Goal: Information Seeking & Learning: Learn about a topic

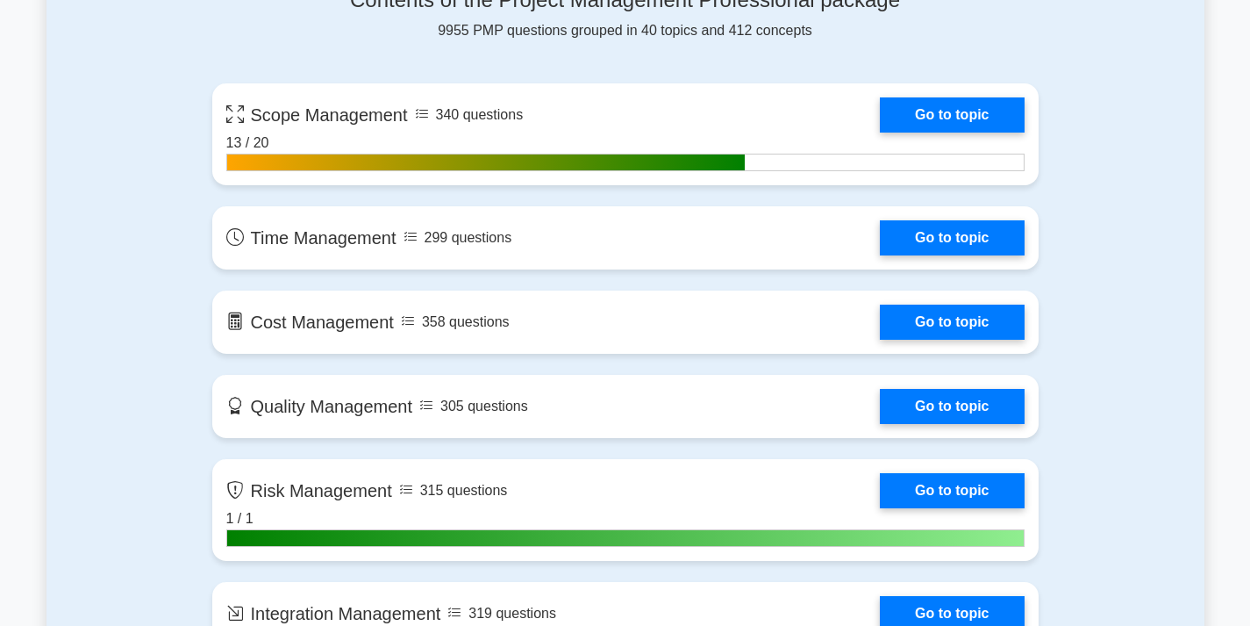
drag, startPoint x: 0, startPoint y: 0, endPoint x: 641, endPoint y: 122, distance: 652.9
click at [880, 122] on link "Go to topic" at bounding box center [952, 114] width 144 height 35
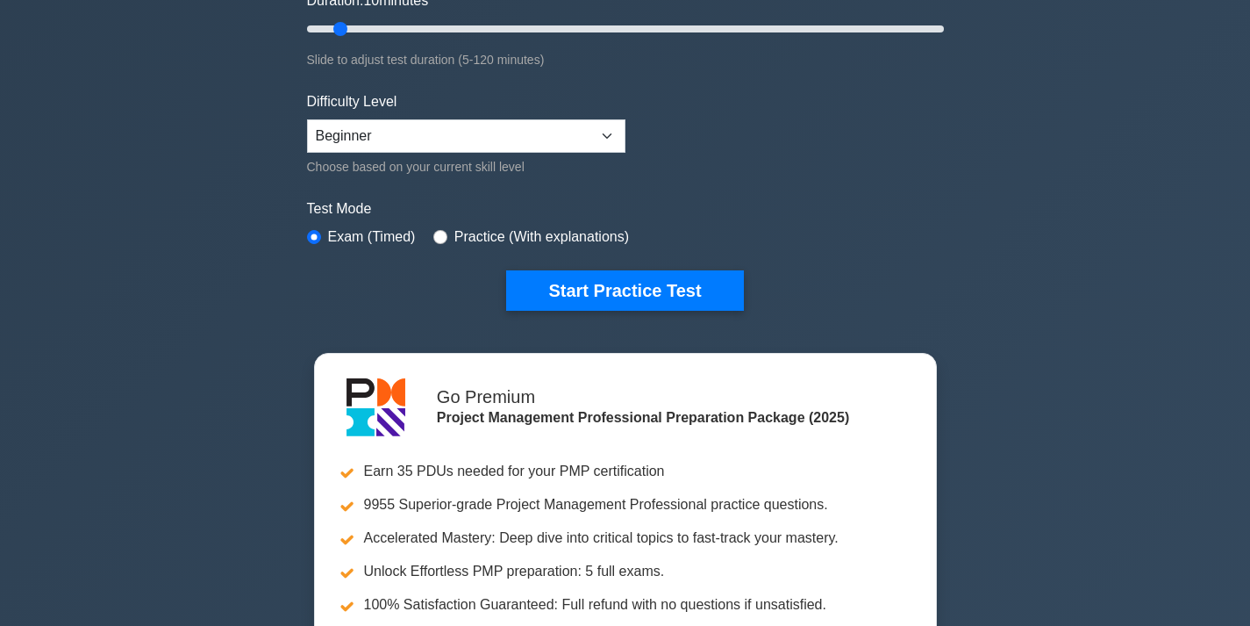
scroll to position [176, 0]
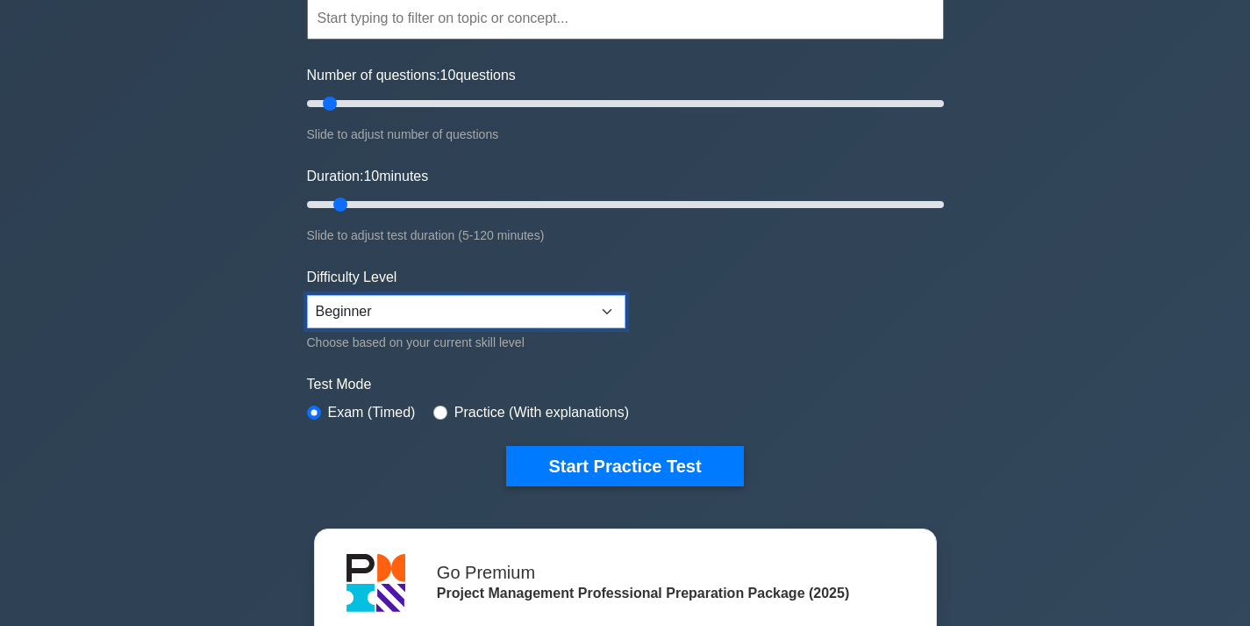
click at [603, 306] on select "Beginner Intermediate Expert" at bounding box center [466, 311] width 319 height 33
click at [679, 326] on form "Topics Scope Management Time Management Cost Management Quality Management Risk…" at bounding box center [625, 215] width 637 height 542
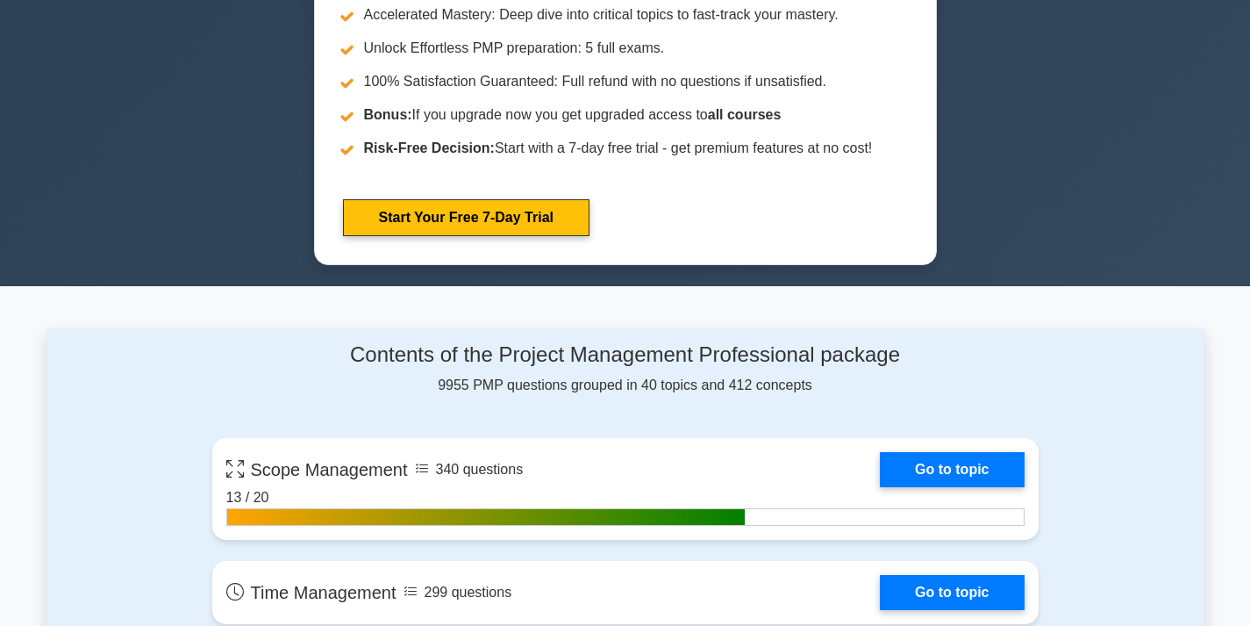
scroll to position [878, 0]
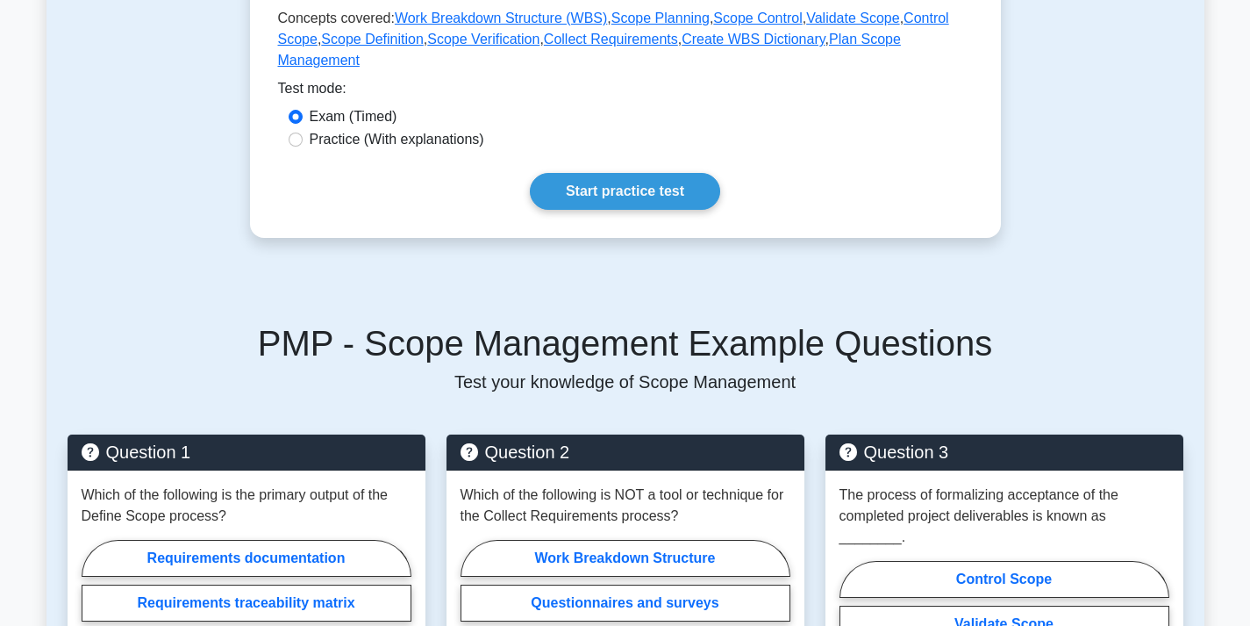
scroll to position [790, 0]
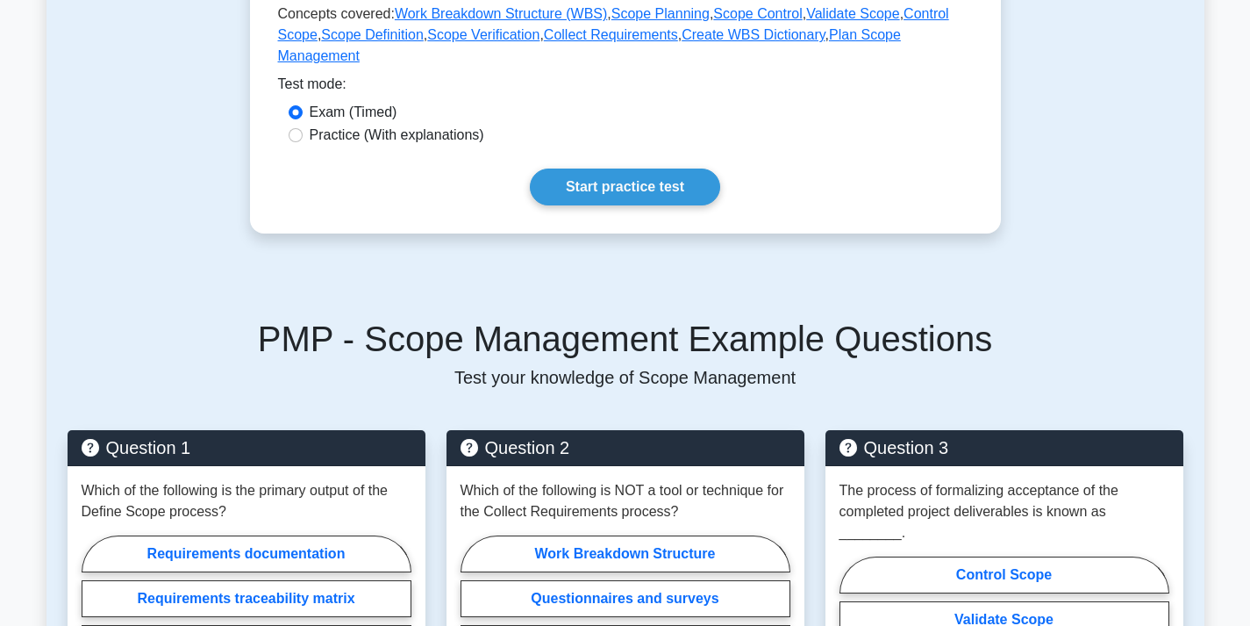
click at [624, 168] on link "Start practice test" at bounding box center [625, 186] width 190 height 37
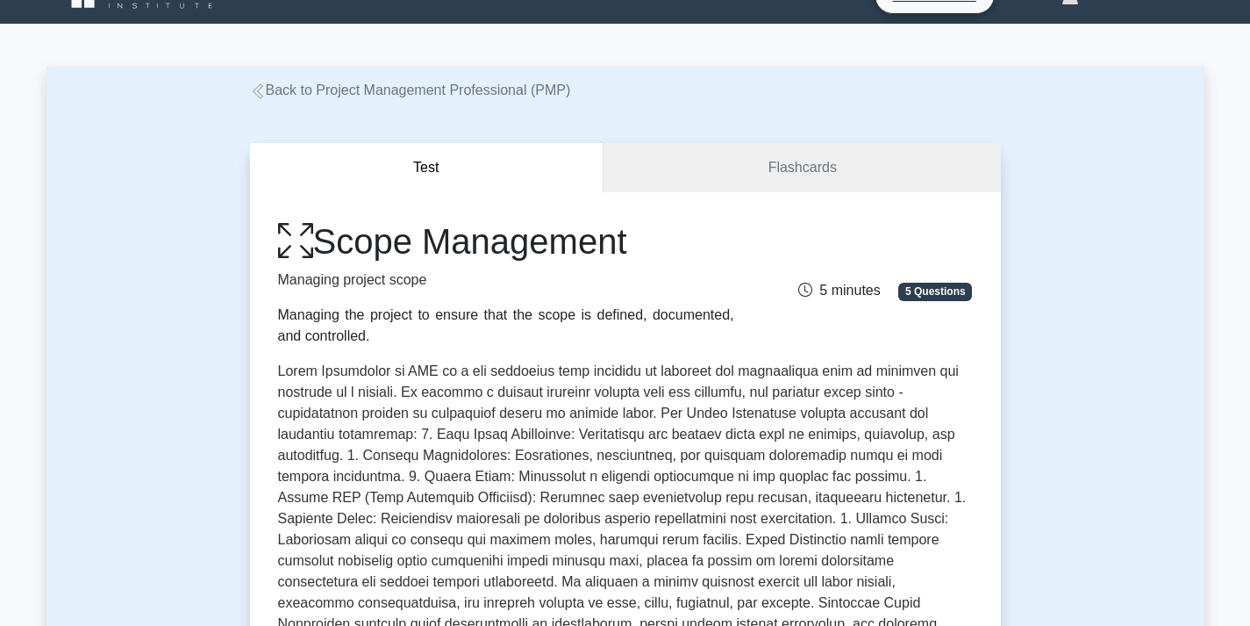
scroll to position [0, 0]
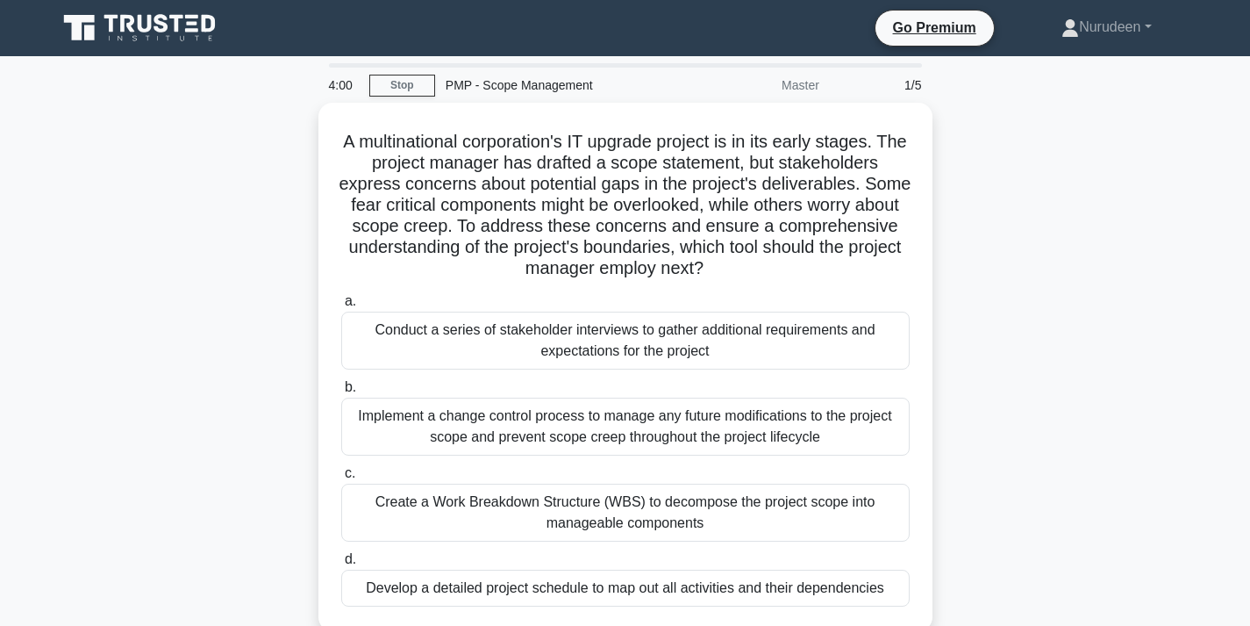
click at [663, 508] on div "Create a Work Breakdown Structure (WBS) to decompose the project scope into man…" at bounding box center [625, 513] width 569 height 58
click at [341, 479] on input "c. Create a Work Breakdown Structure (WBS) to decompose the project scope into …" at bounding box center [341, 473] width 0 height 11
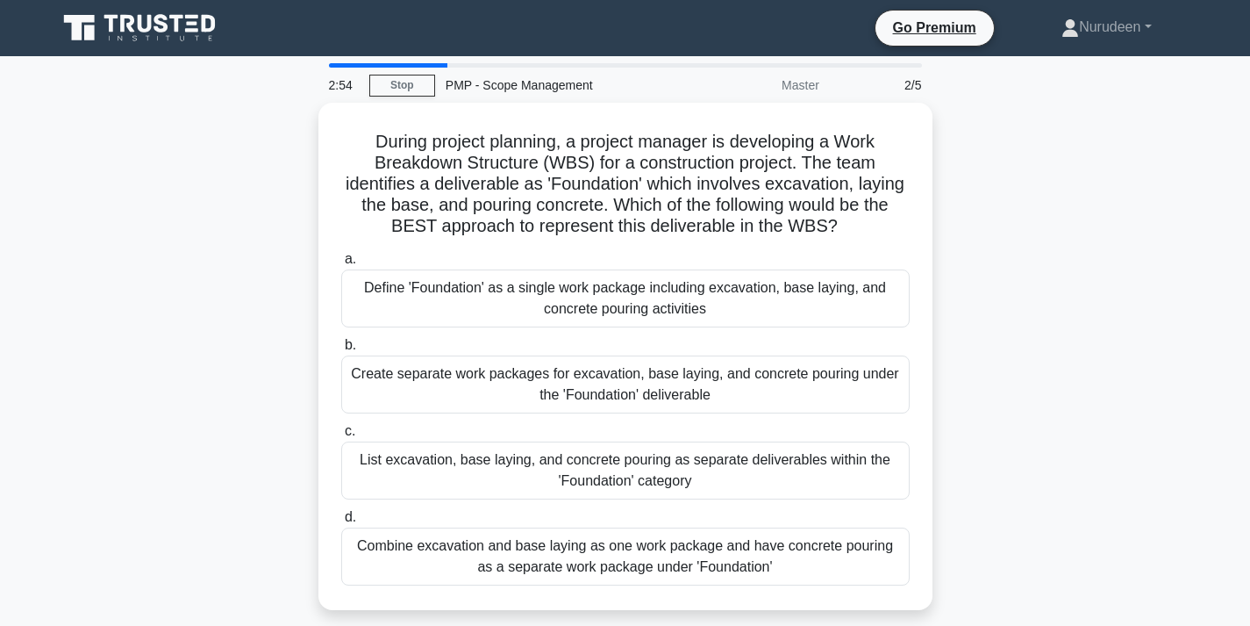
click at [560, 379] on div "Create separate work packages for excavation, base laying, and concrete pouring…" at bounding box center [625, 384] width 569 height 58
click at [341, 351] on input "b. Create separate work packages for excavation, base laying, and concrete pour…" at bounding box center [341, 345] width 0 height 11
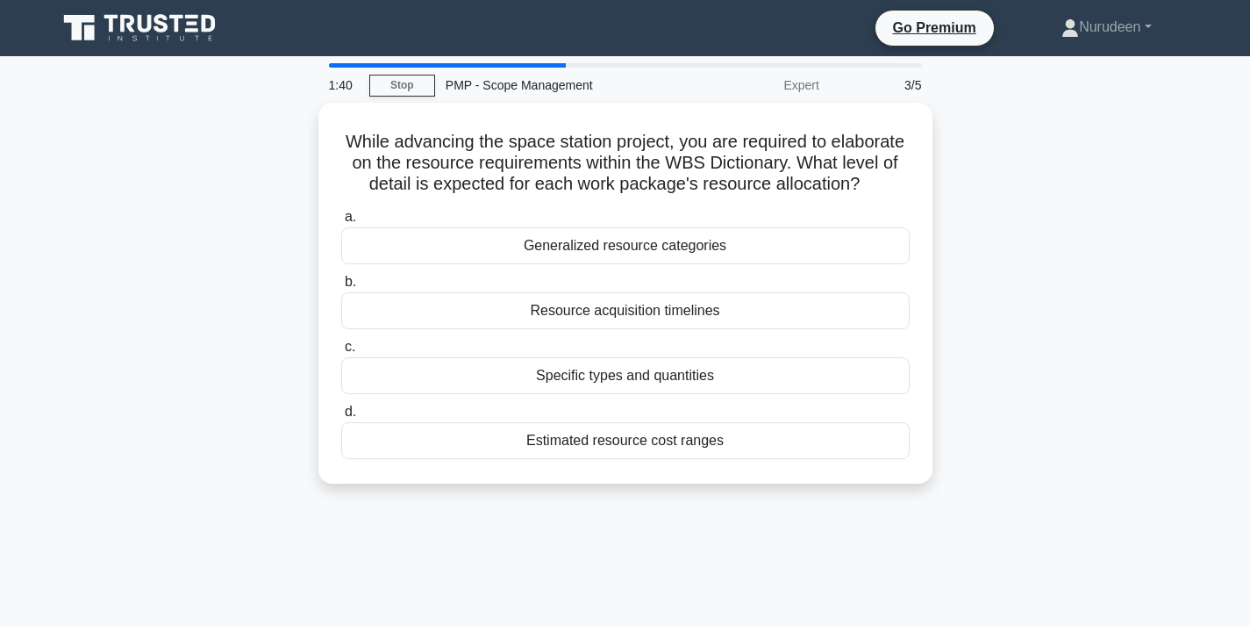
click at [668, 383] on div "Specific types and quantities" at bounding box center [625, 375] width 569 height 37
click at [341, 353] on input "c. Specific types and quantities" at bounding box center [341, 346] width 0 height 11
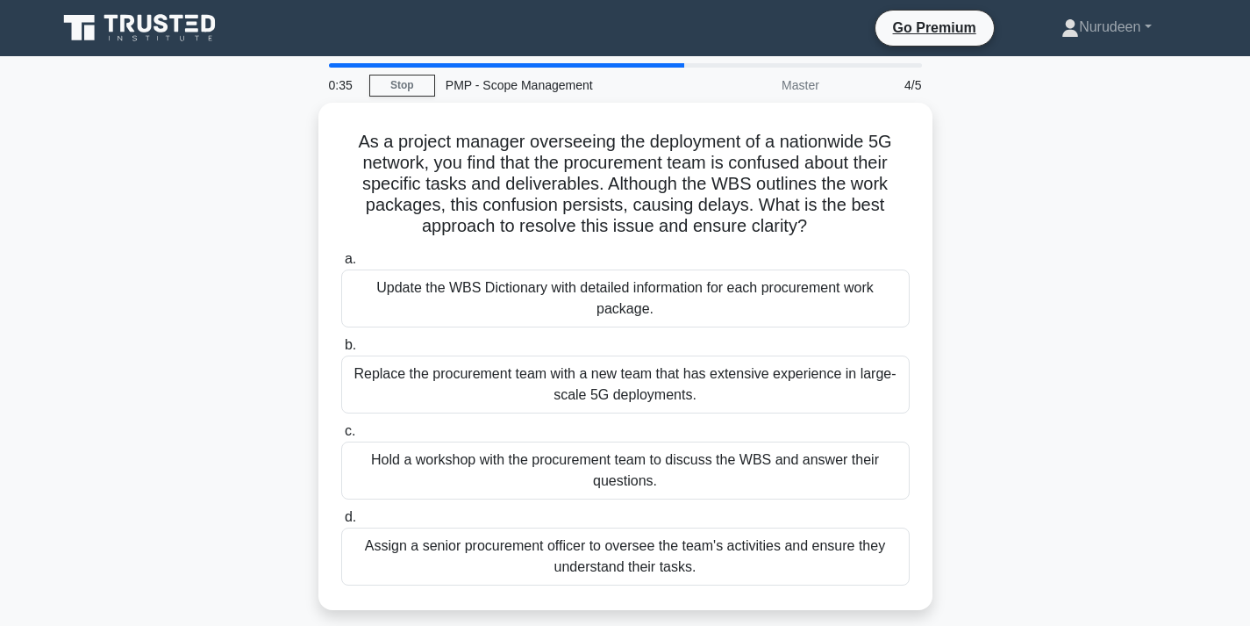
click at [605, 458] on div "Hold a workshop with the procurement team to discuss the WBS and answer their q…" at bounding box center [625, 470] width 569 height 58
click at [341, 437] on input "c. Hold a workshop with the procurement team to discuss the WBS and answer thei…" at bounding box center [341, 431] width 0 height 11
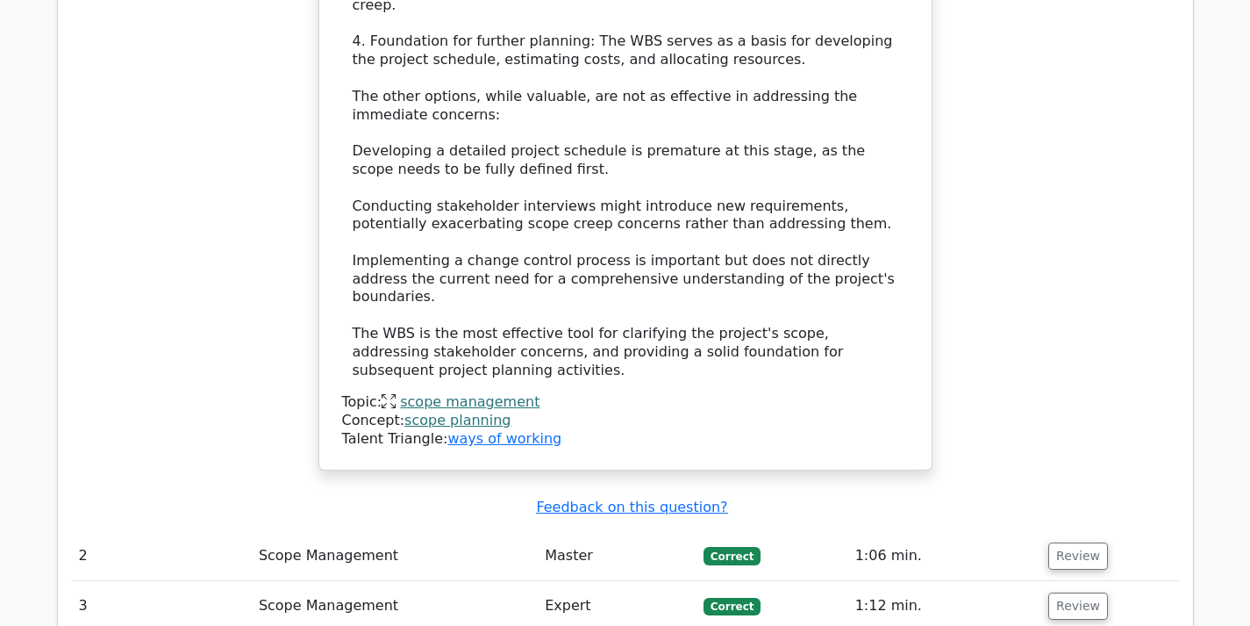
scroll to position [2369, 0]
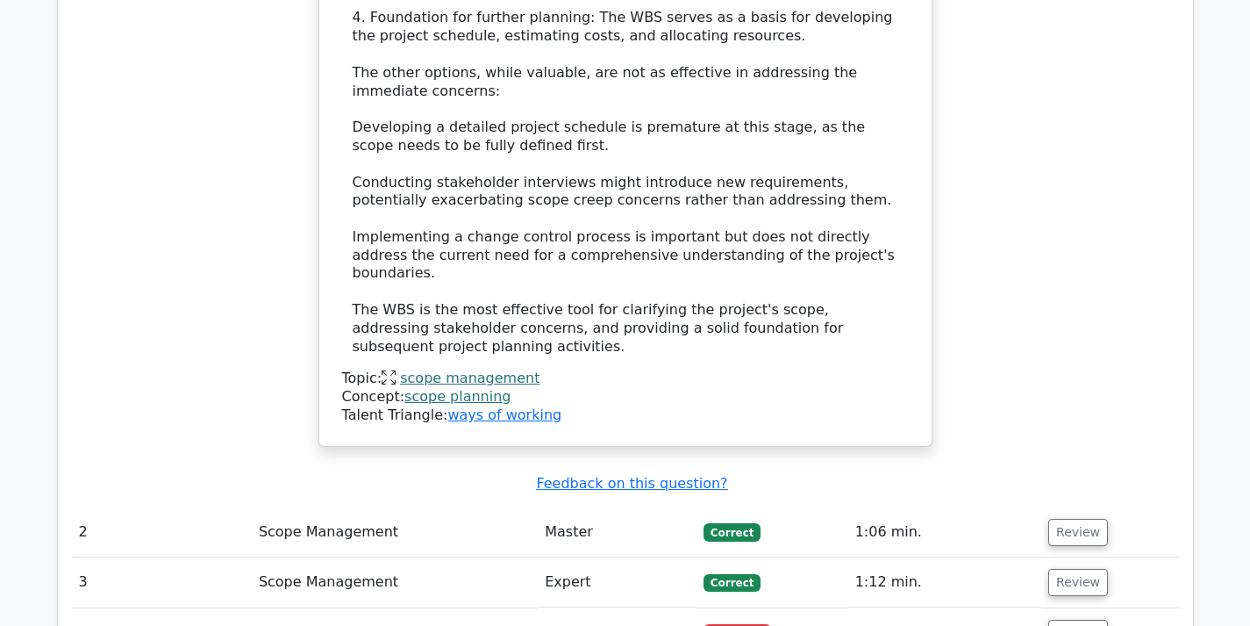
click at [1075, 519] on button "Review" at bounding box center [1079, 532] width 60 height 27
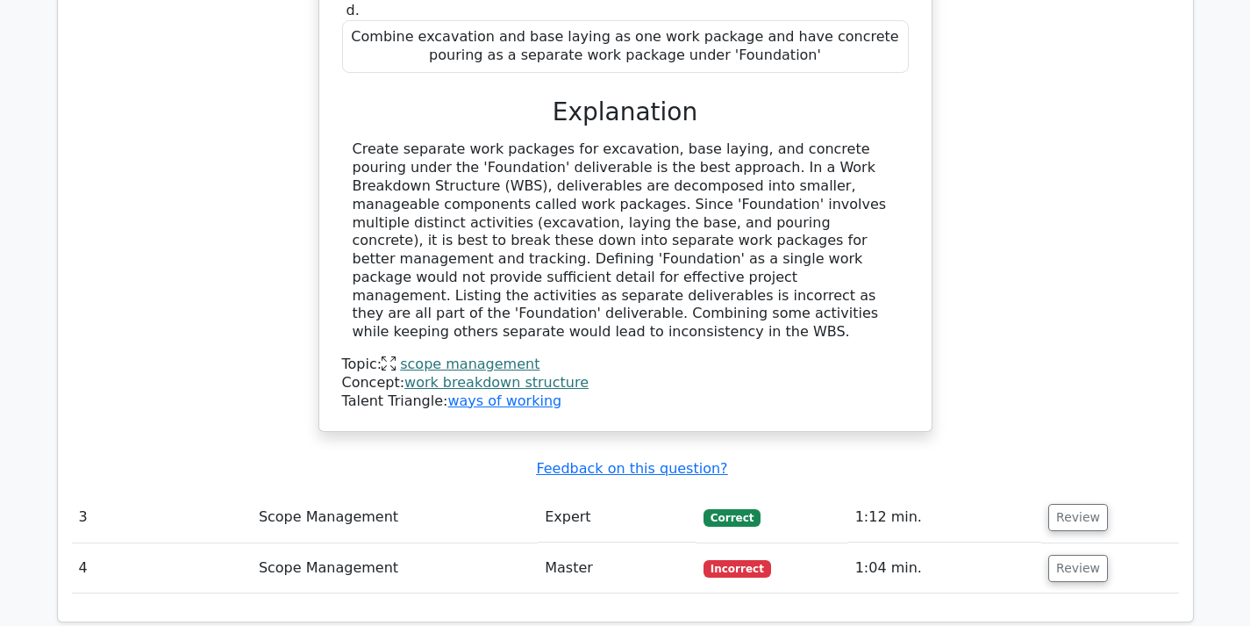
scroll to position [3335, 0]
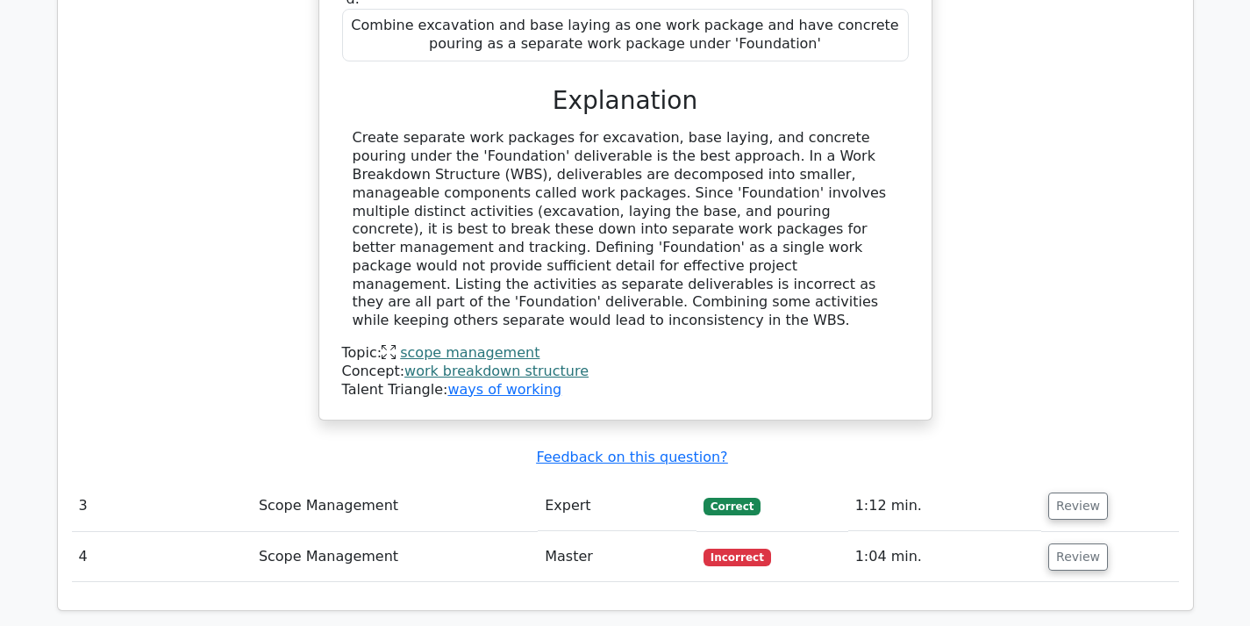
click at [1071, 492] on button "Review" at bounding box center [1079, 505] width 60 height 27
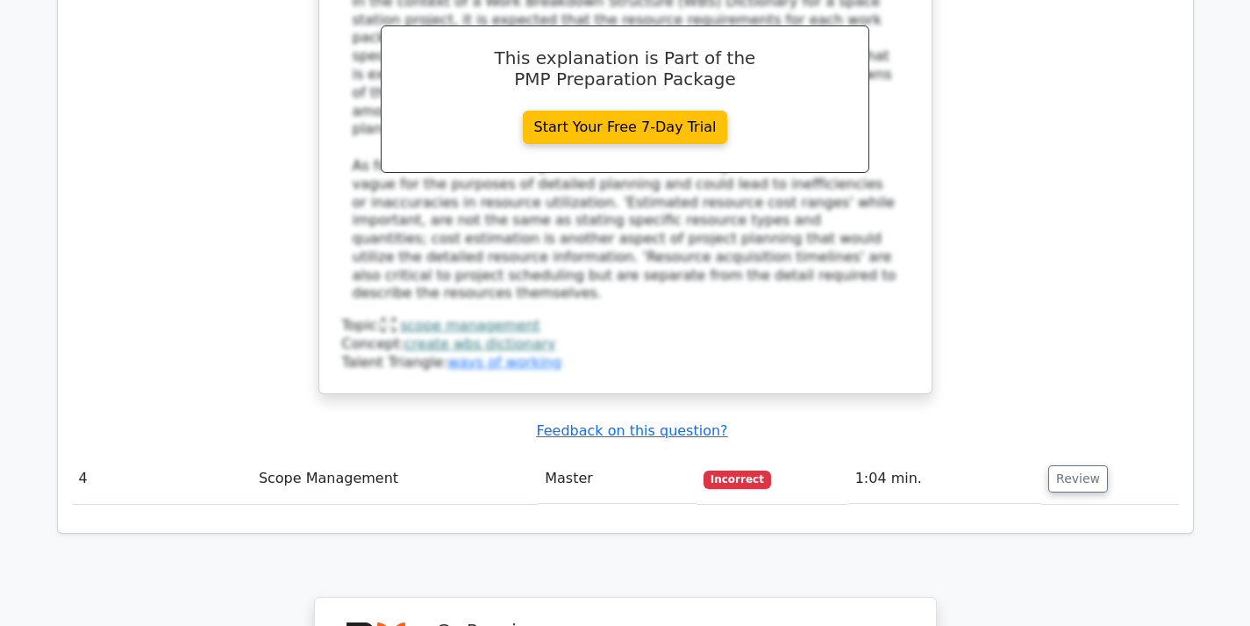
scroll to position [4300, 0]
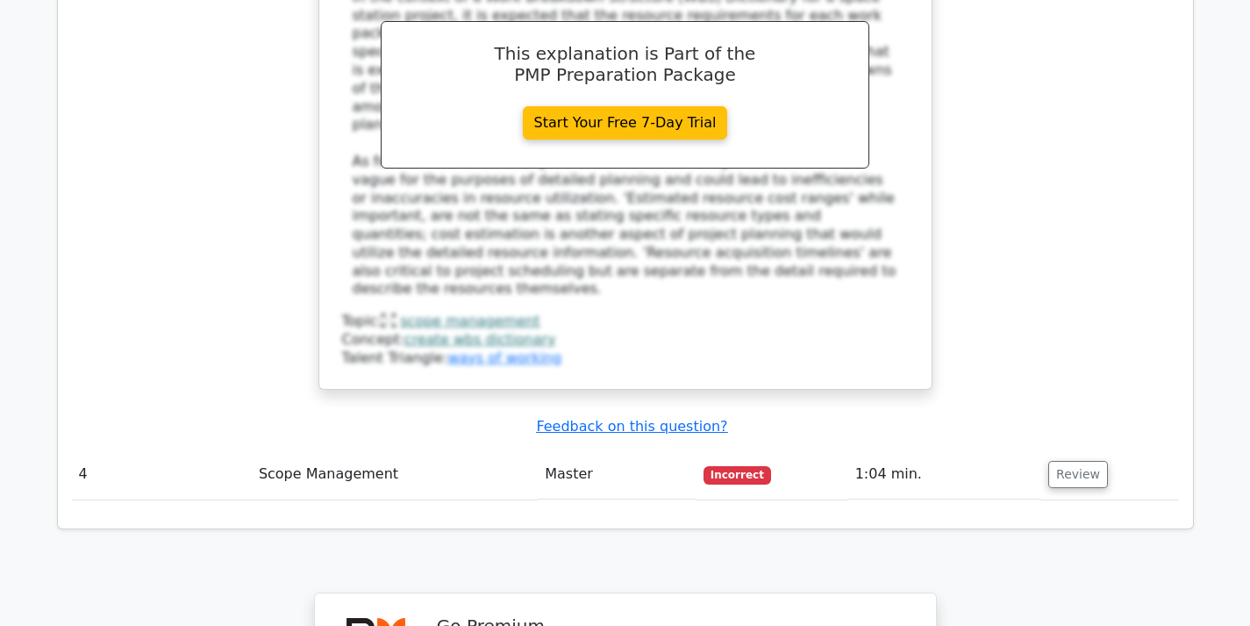
click at [1066, 461] on button "Review" at bounding box center [1079, 474] width 60 height 27
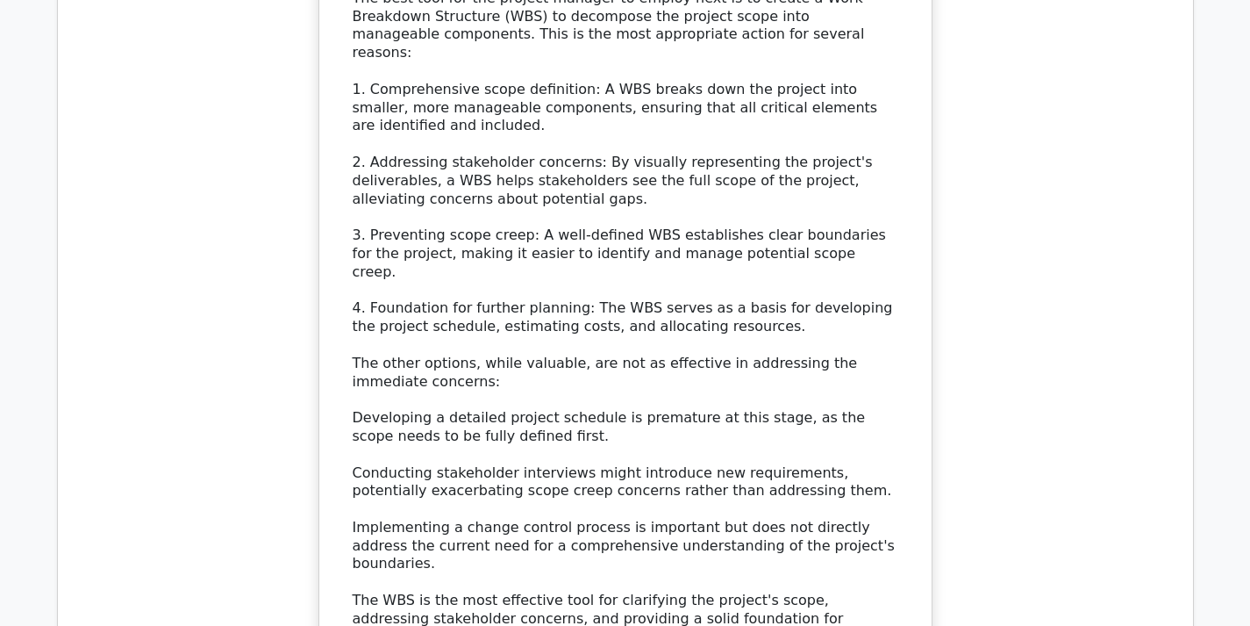
scroll to position [2106, 0]
